Goal: Use online tool/utility: Utilize a website feature to perform a specific function

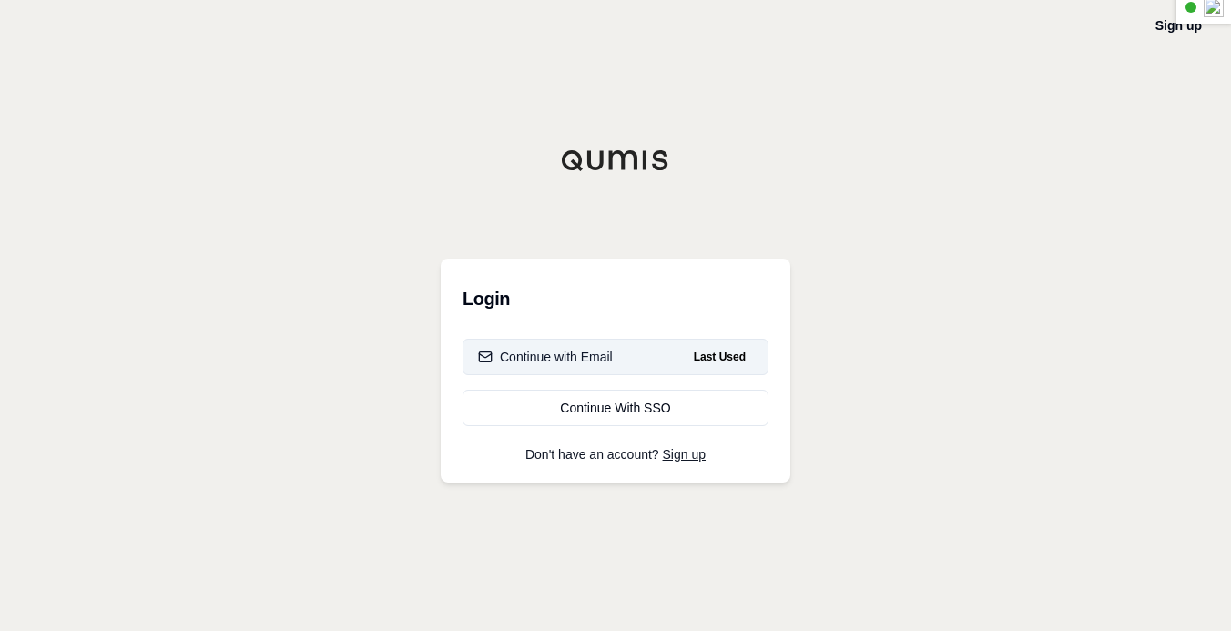
click at [563, 353] on div "Continue with Email" at bounding box center [545, 357] width 135 height 18
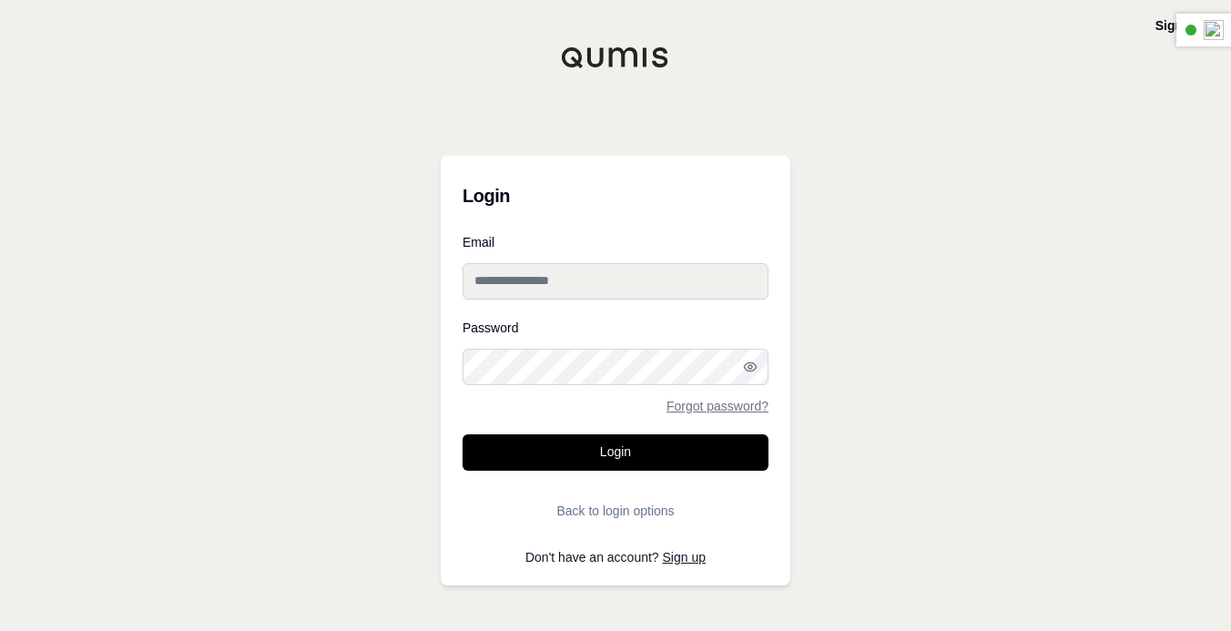
click at [583, 281] on input "Email" at bounding box center [615, 281] width 306 height 36
paste input "**********"
type input "**********"
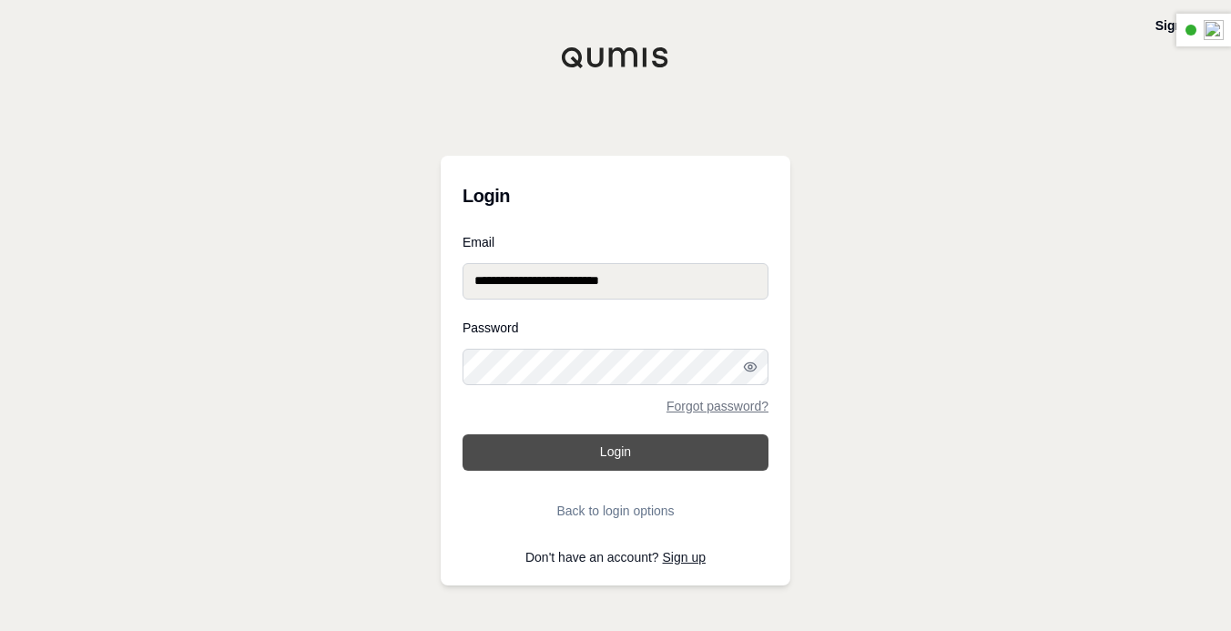
click at [573, 451] on button "Login" at bounding box center [615, 452] width 306 height 36
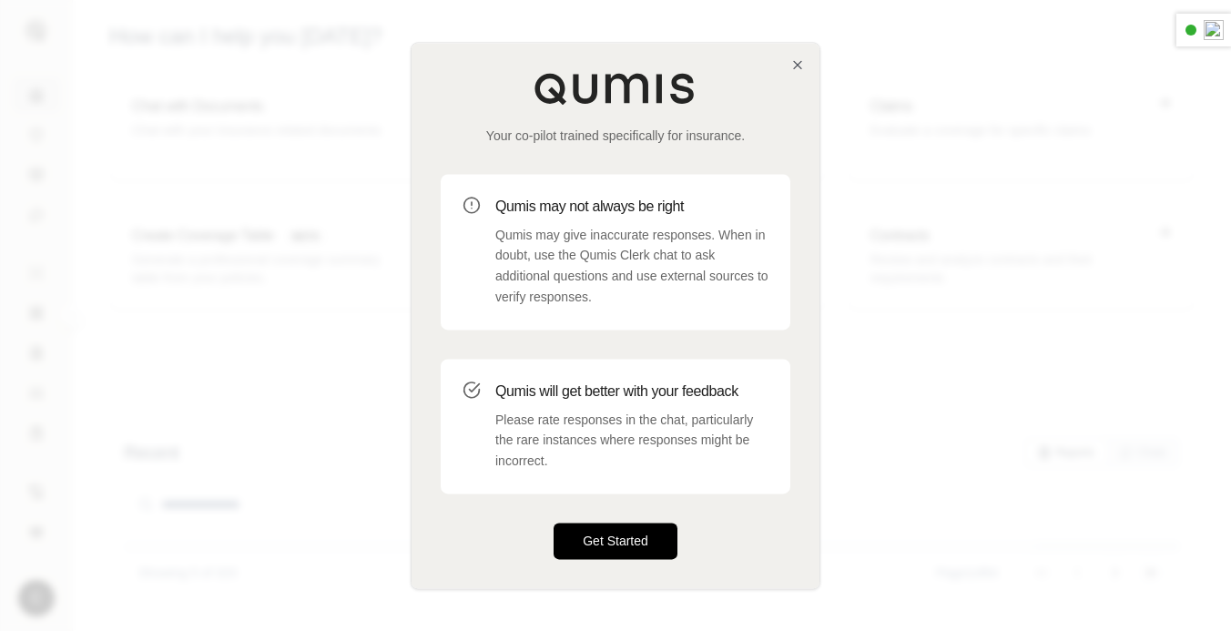
click at [636, 541] on button "Get Started" at bounding box center [615, 540] width 124 height 36
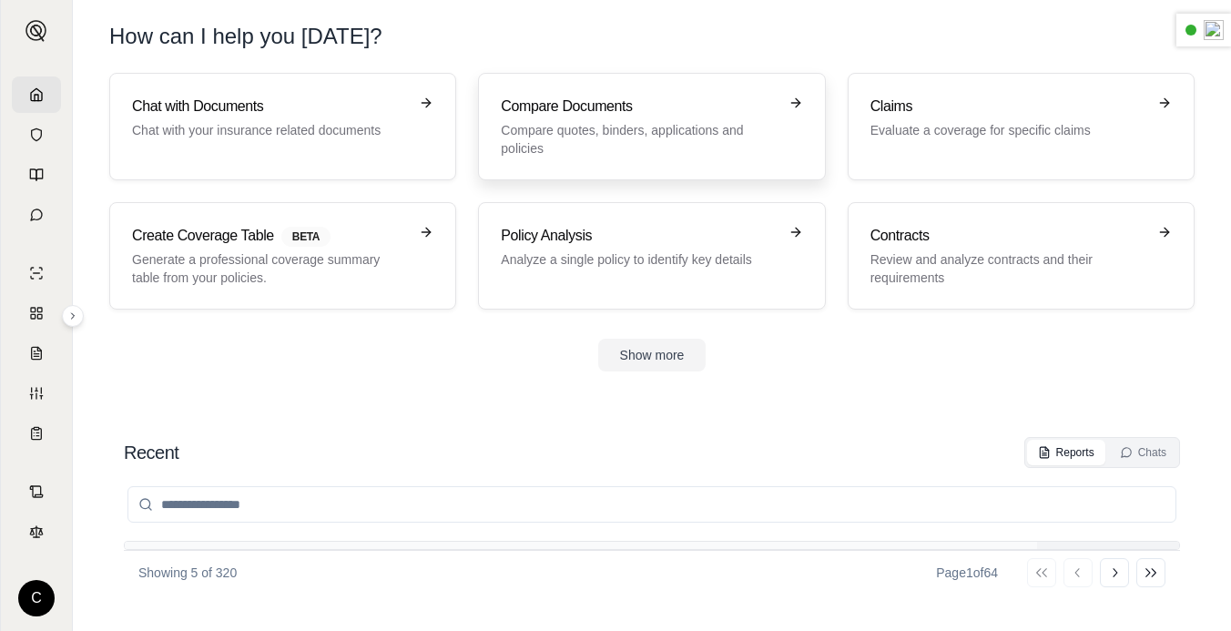
click at [723, 138] on p "Compare quotes, binders, applications and policies" at bounding box center [639, 139] width 276 height 36
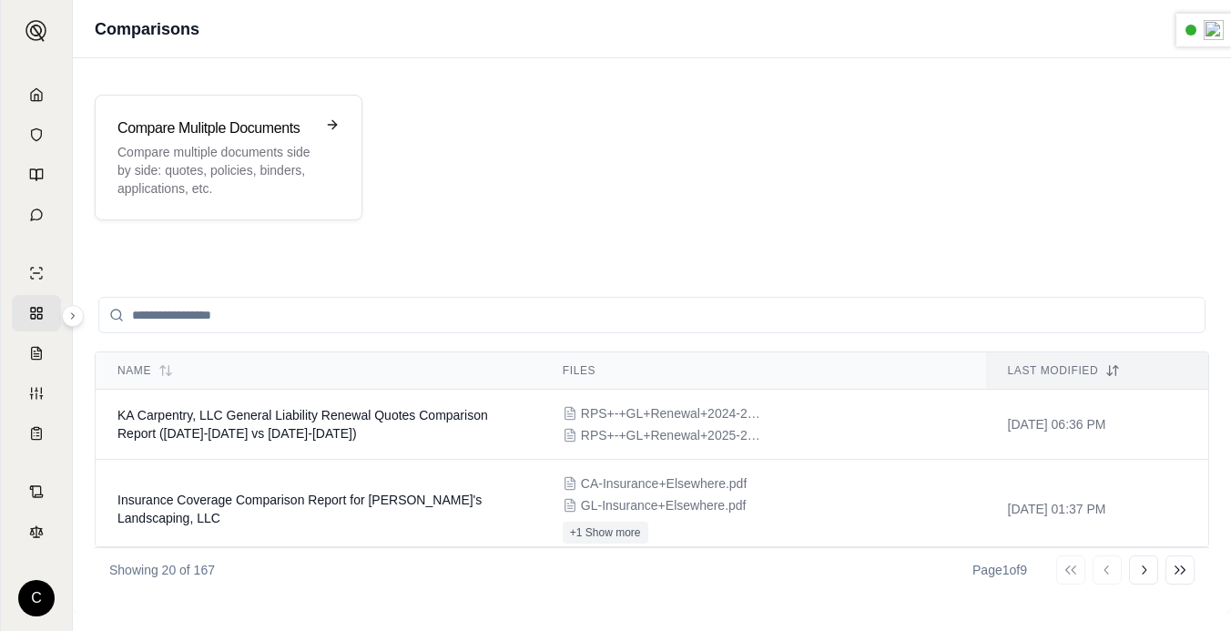
click at [618, 319] on input "search" at bounding box center [651, 315] width 1107 height 36
click at [320, 128] on div "Compare Mulitple Documents Compare multiple documents side by side: quotes, pol…" at bounding box center [228, 157] width 222 height 80
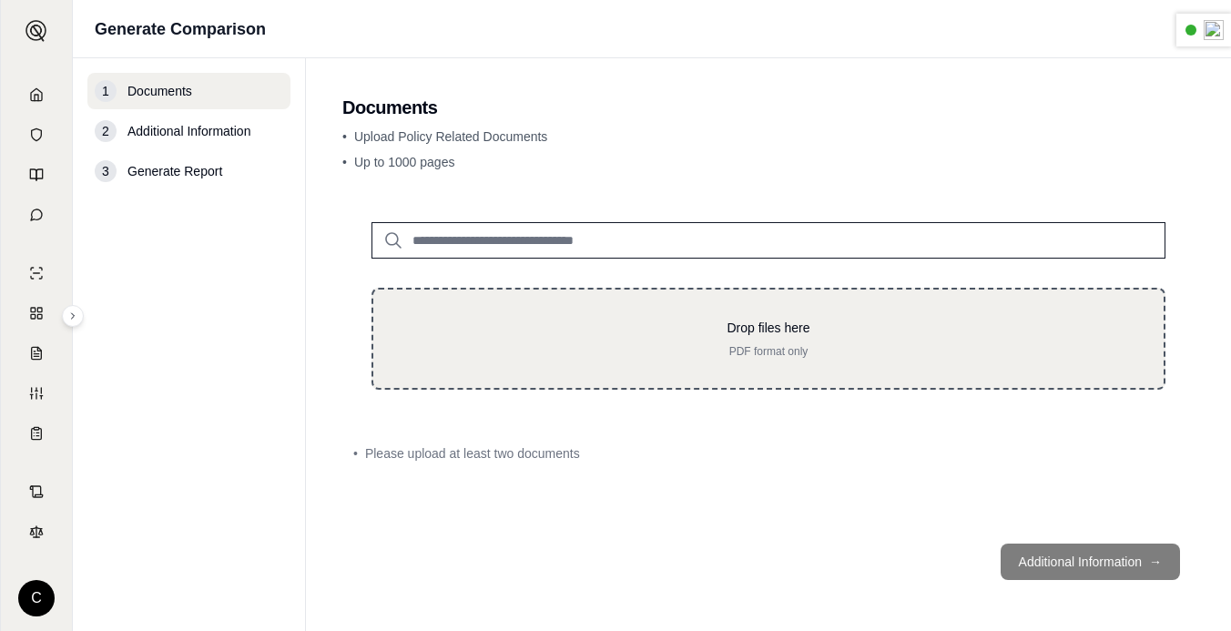
click at [742, 329] on p "Drop files here" at bounding box center [768, 328] width 732 height 18
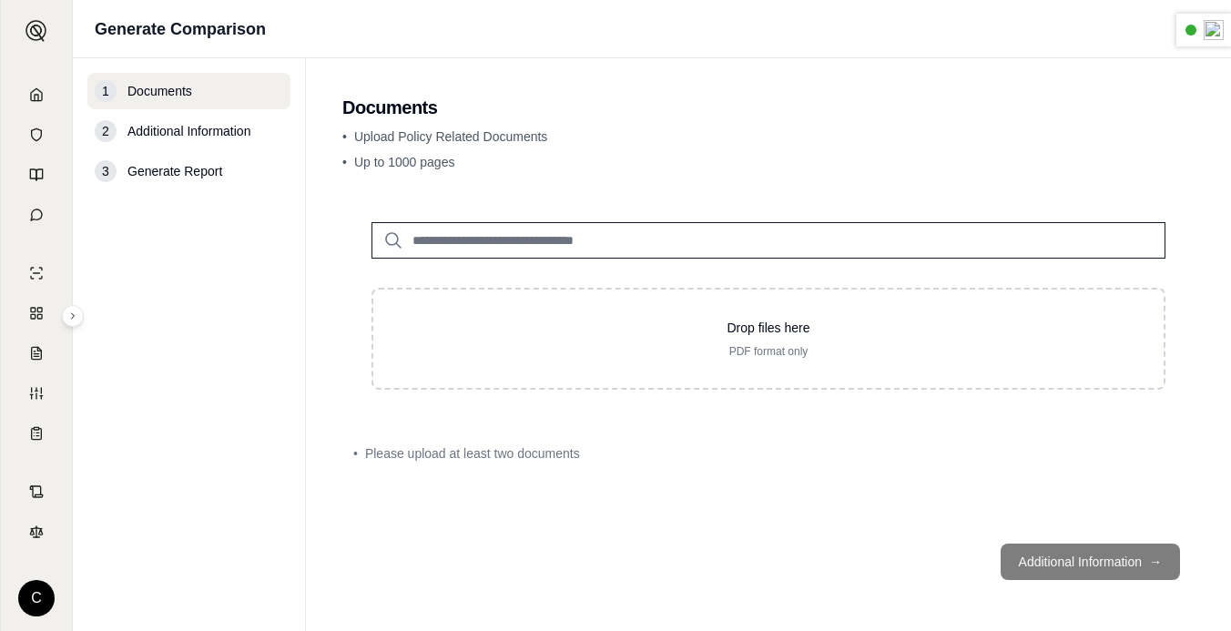
type input "**********"
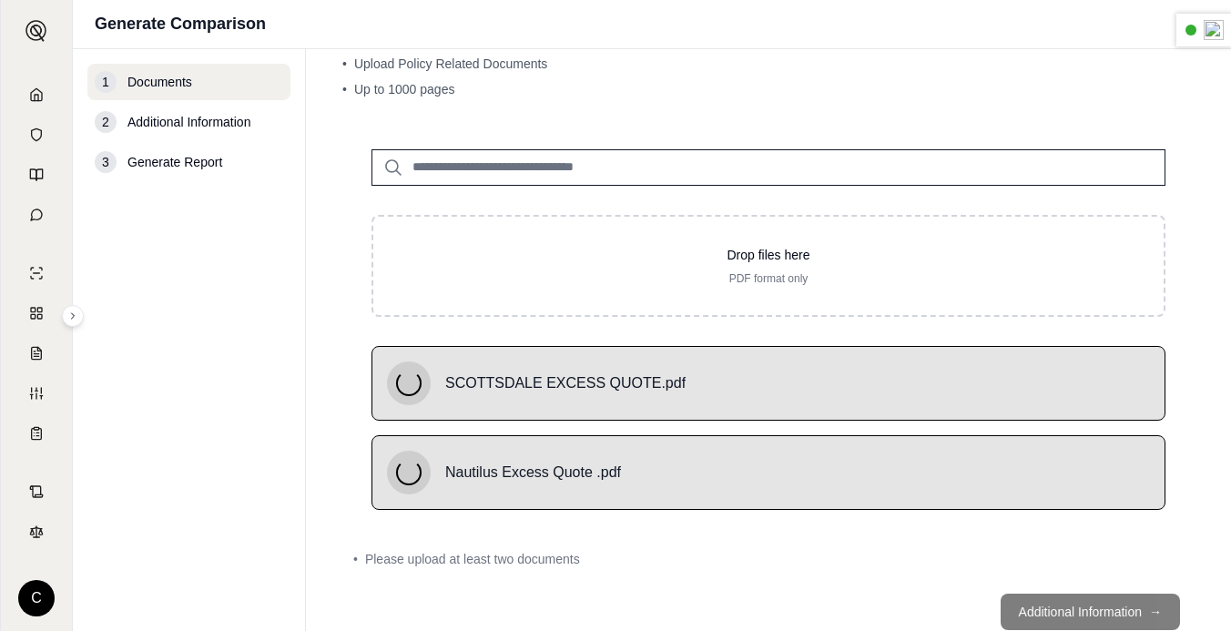
scroll to position [113, 0]
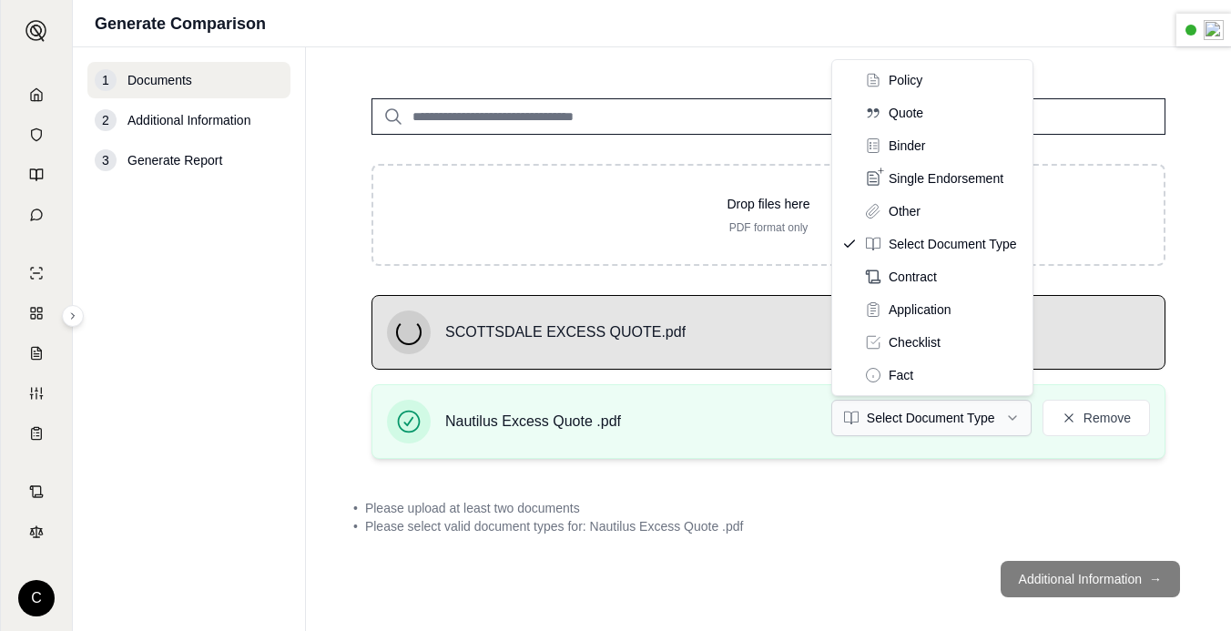
click at [973, 428] on html "C Generate Comparison 1 Documents 2 Additional Information 3 Generate Report Do…" at bounding box center [615, 315] width 1231 height 631
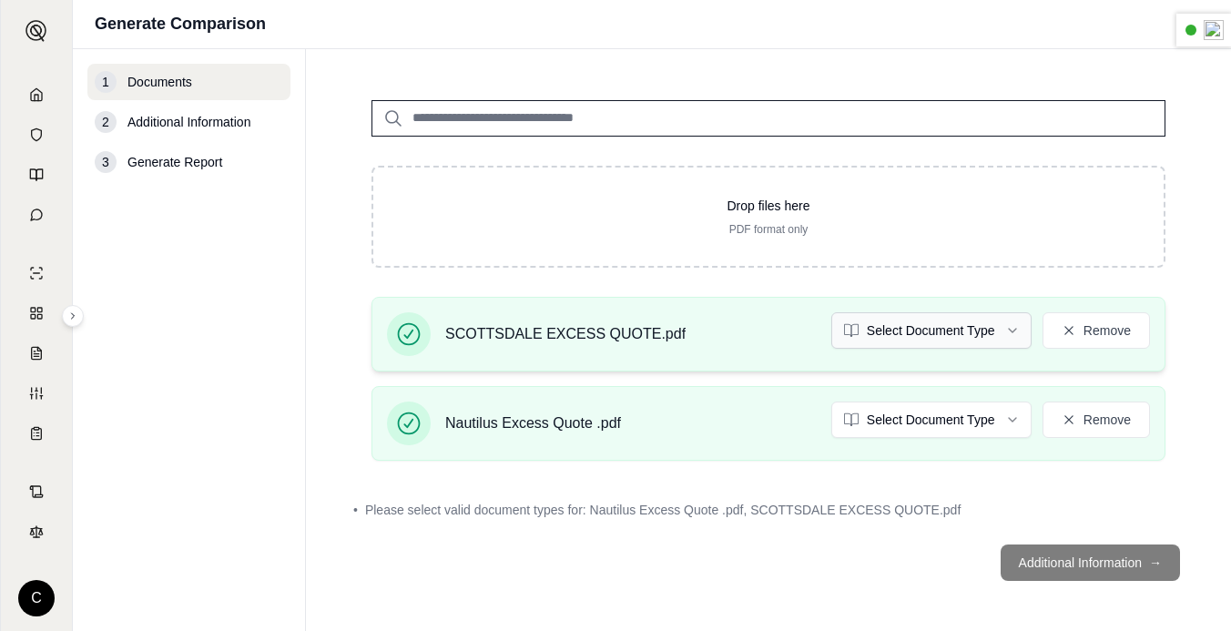
click at [918, 339] on html "C Generate Comparison 1 Documents 2 Additional Information 3 Generate Report Do…" at bounding box center [615, 315] width 1231 height 631
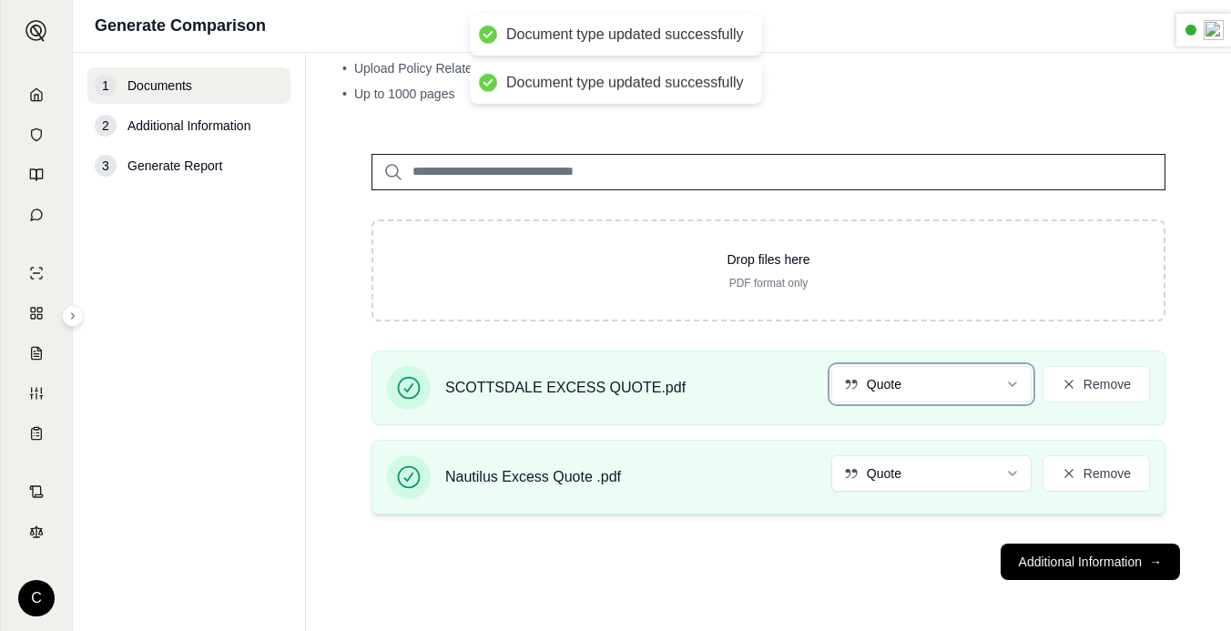
scroll to position [63, 0]
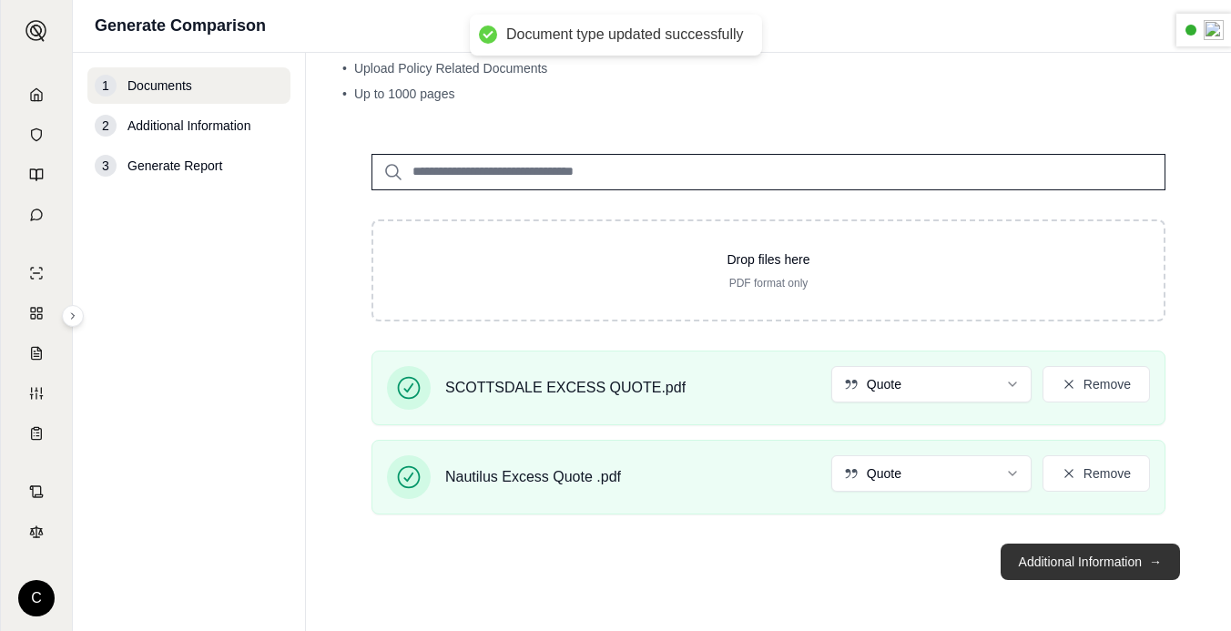
click at [1054, 563] on button "Additional Information →" at bounding box center [1089, 561] width 179 height 36
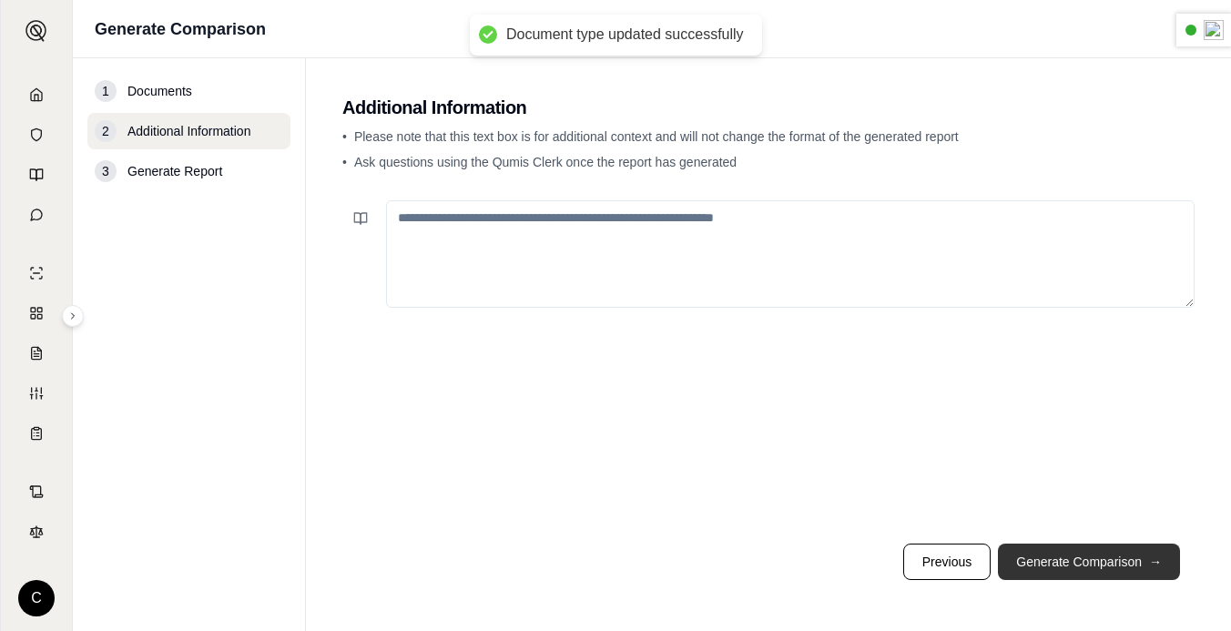
scroll to position [0, 0]
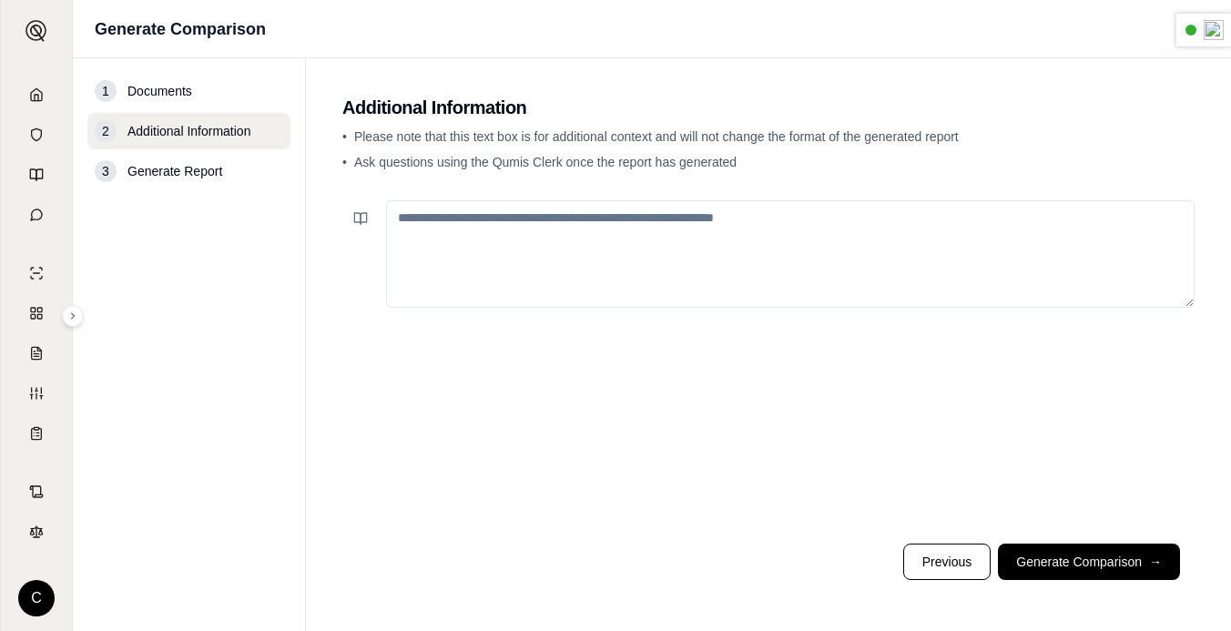
click at [928, 271] on textarea at bounding box center [790, 253] width 808 height 107
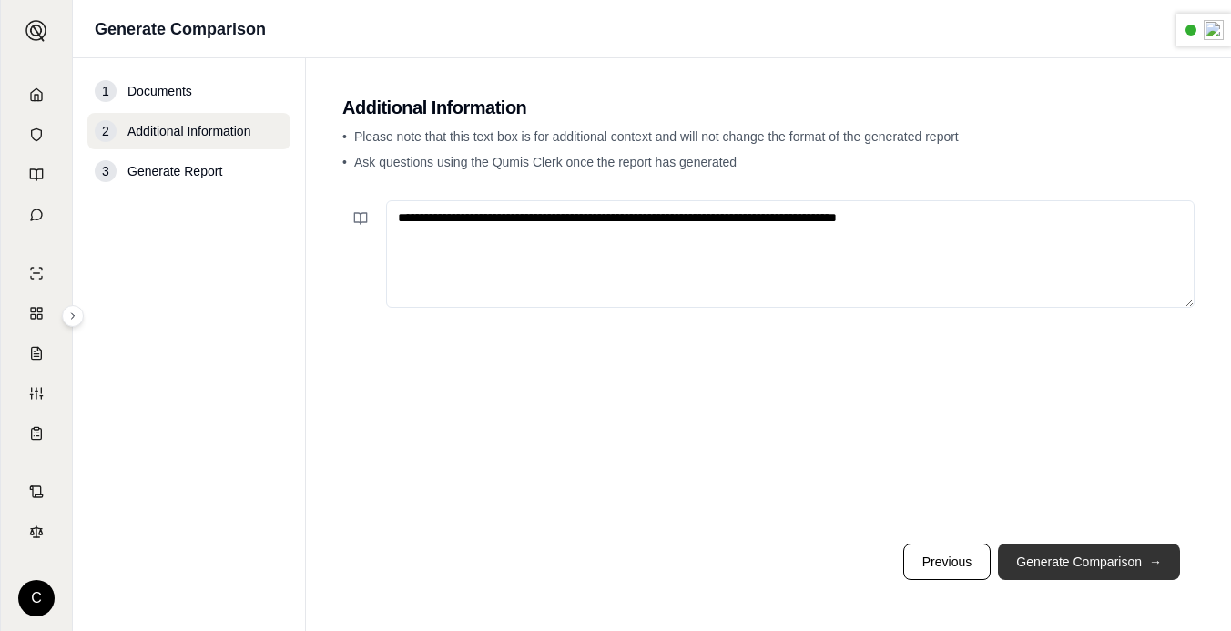
type textarea "**********"
click at [1083, 563] on button "Generate Comparison →" at bounding box center [1089, 561] width 182 height 36
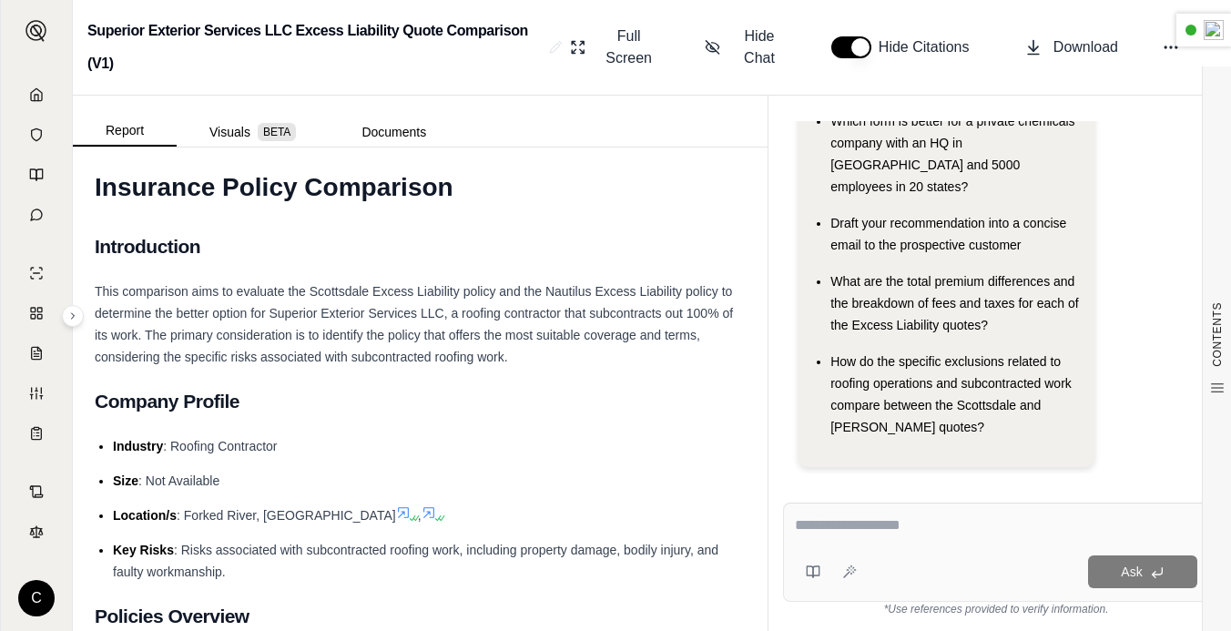
scroll to position [25, 0]
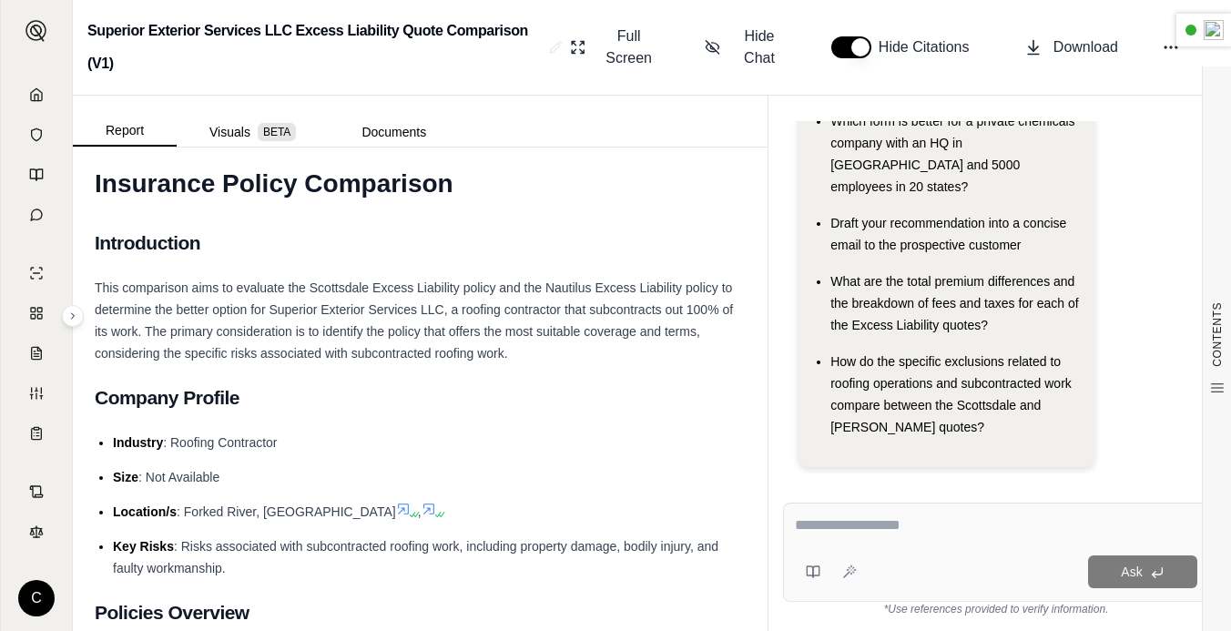
click at [840, 526] on textarea at bounding box center [996, 525] width 402 height 22
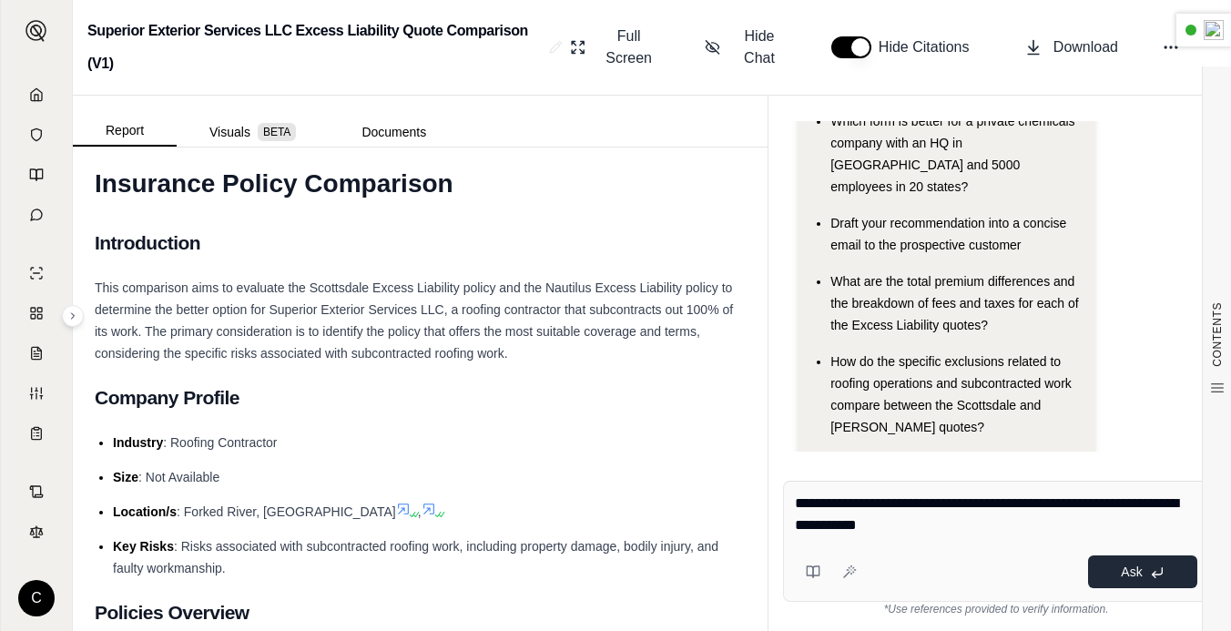
type textarea "**********"
click at [1110, 581] on button "Ask" at bounding box center [1142, 571] width 109 height 33
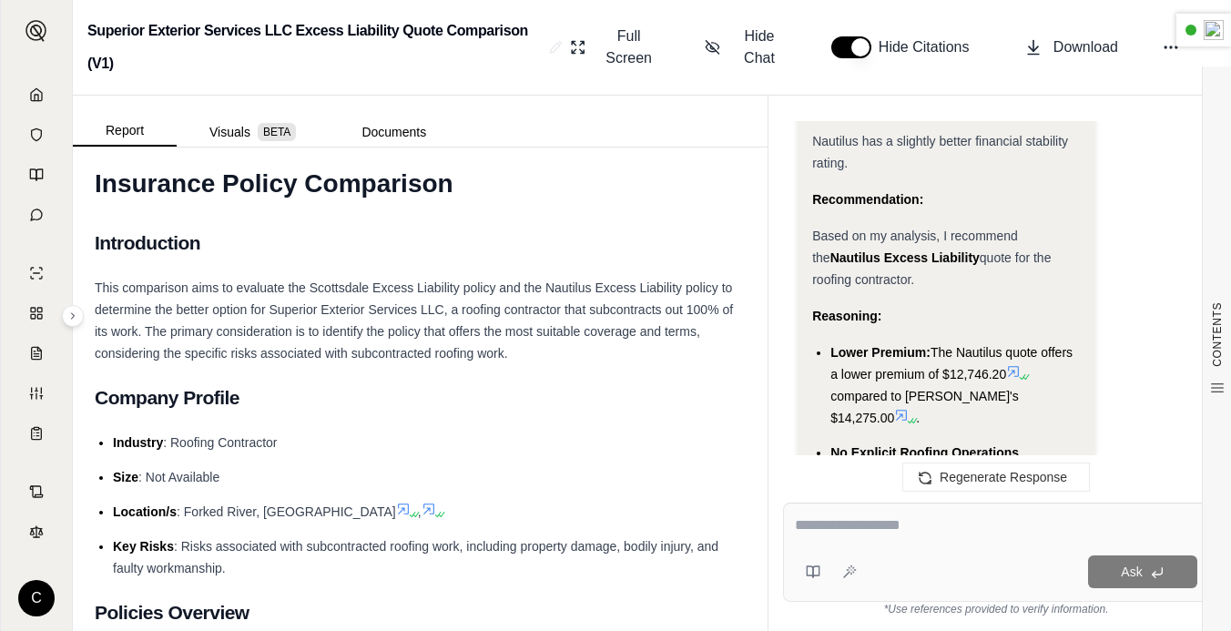
scroll to position [4102, 0]
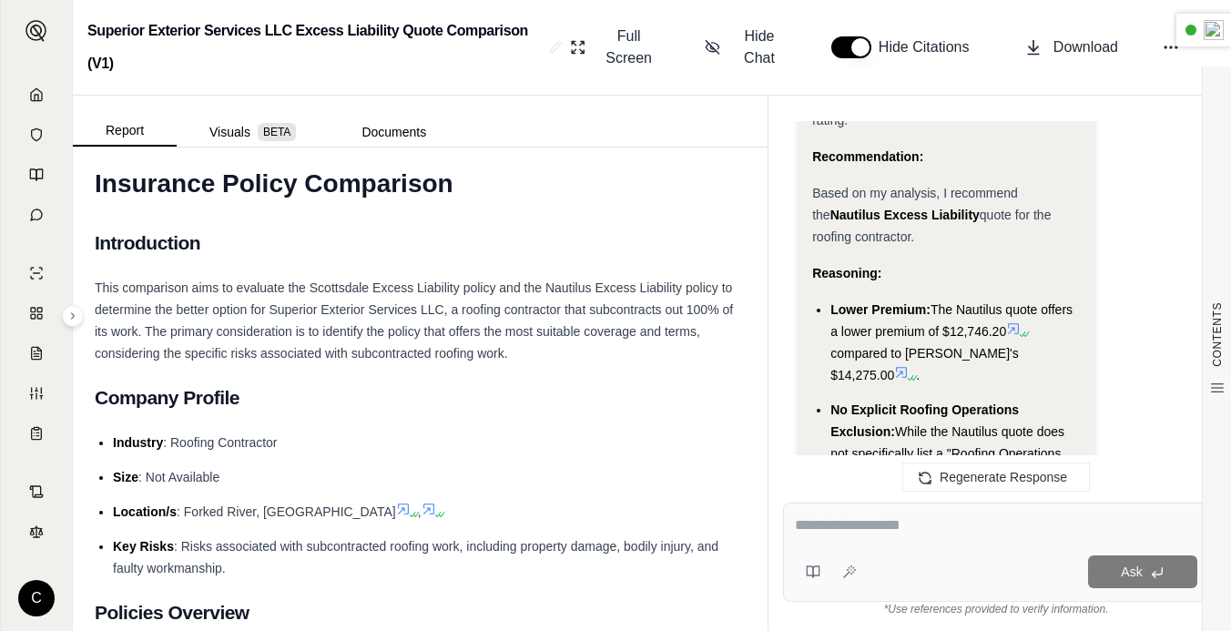
click at [976, 487] on icon at bounding box center [975, 494] width 15 height 15
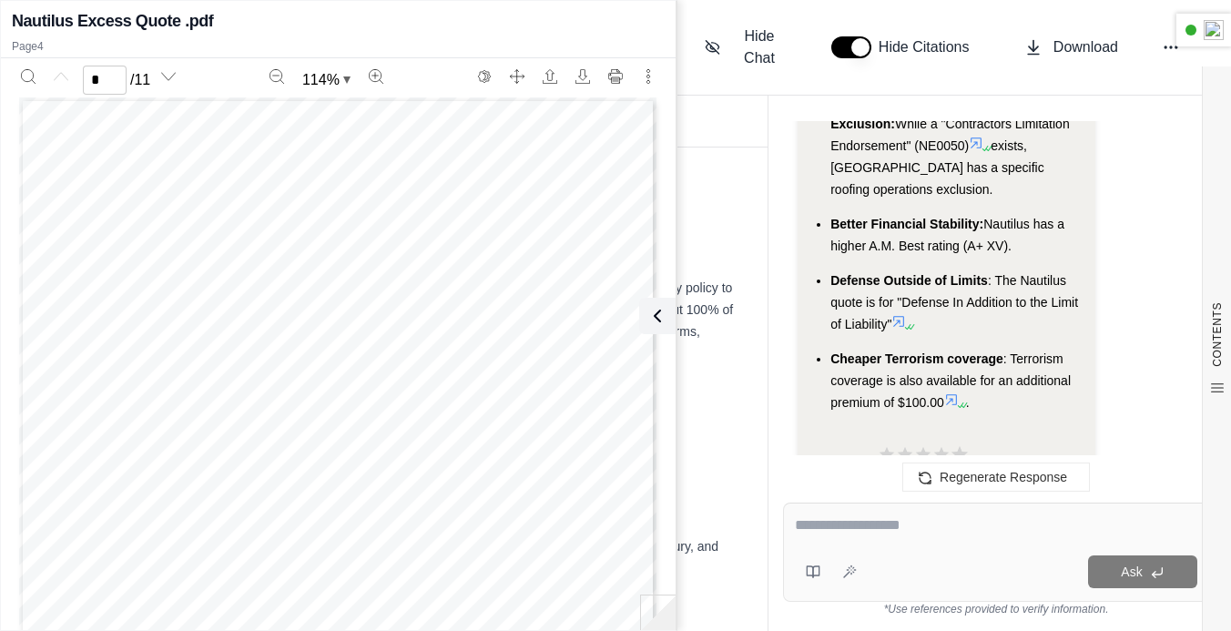
scroll to position [5313, 0]
type input "*"
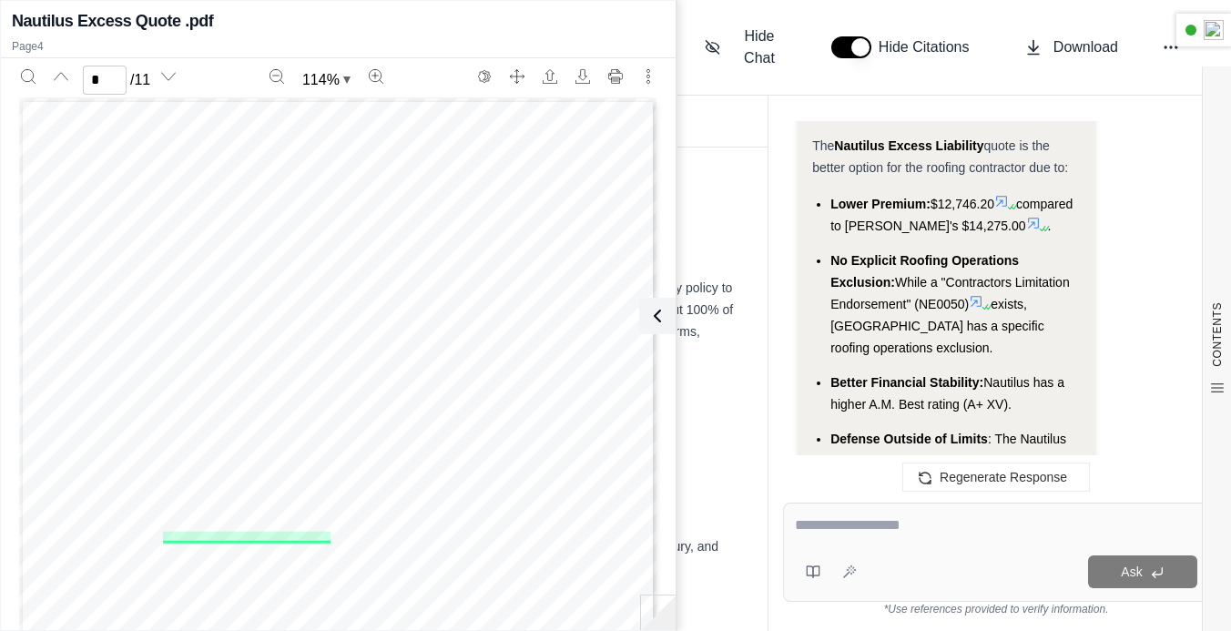
scroll to position [5154, 0]
drag, startPoint x: 948, startPoint y: 217, endPoint x: 973, endPoint y: 240, distance: 34.1
click at [973, 250] on li "No Explicit Roofing Operations Exclusion: While a "Contractors Limitation Endor…" at bounding box center [955, 304] width 250 height 109
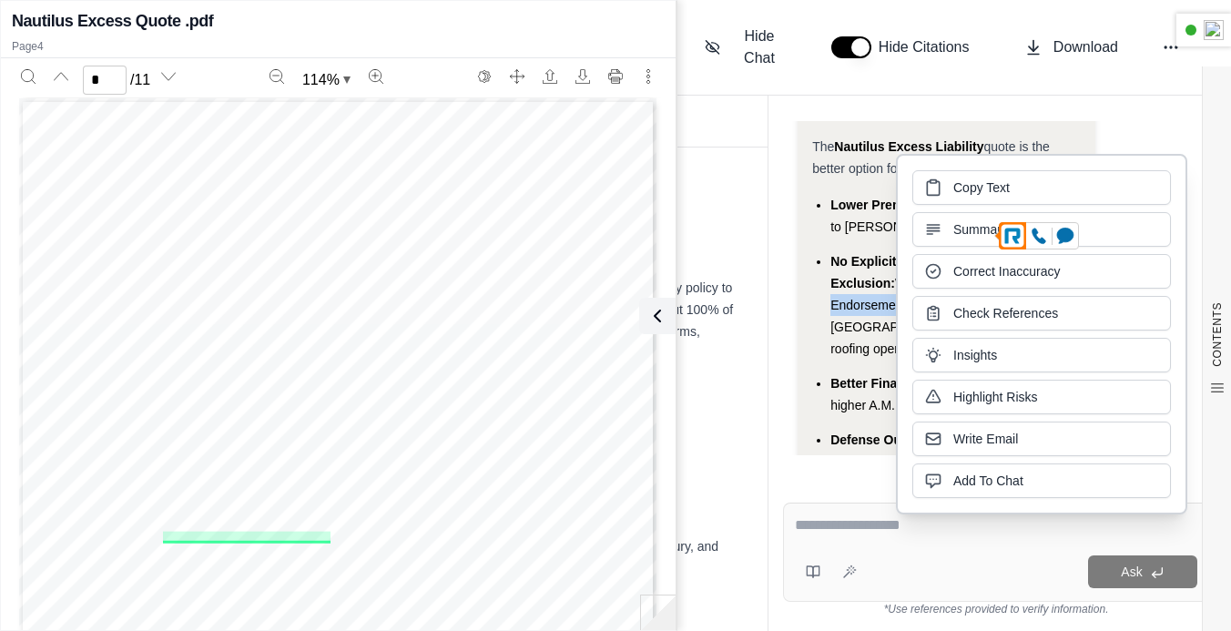
copy li "Contractors Limitation Endorsement" (NE0050)"
click at [838, 432] on span ": The Nautilus quote is for "Defense In Addition to the Limit of Liability"" at bounding box center [954, 461] width 248 height 58
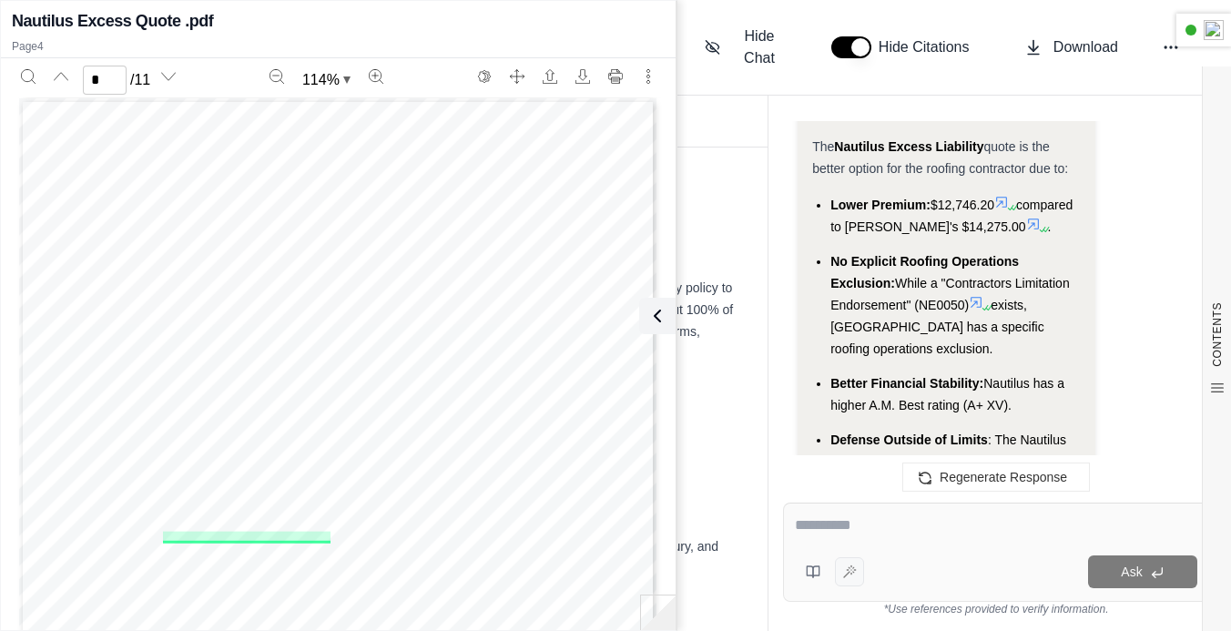
click at [840, 583] on div at bounding box center [829, 571] width 69 height 36
click at [841, 532] on textarea at bounding box center [996, 525] width 402 height 22
type textarea "**********"
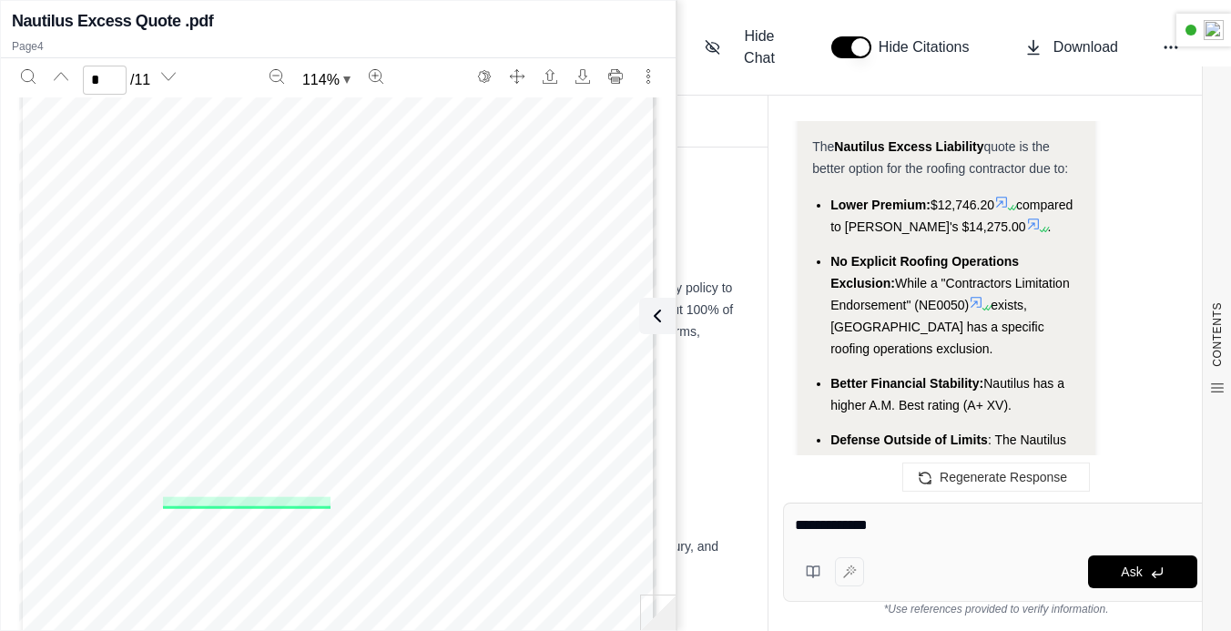
scroll to position [2478, 0]
